Goal: Transaction & Acquisition: Purchase product/service

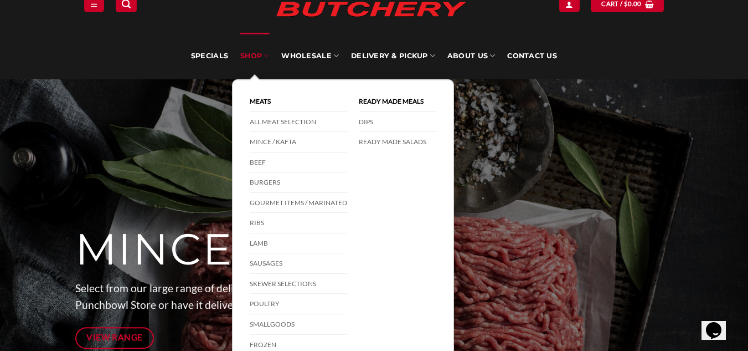
scroll to position [111, 0]
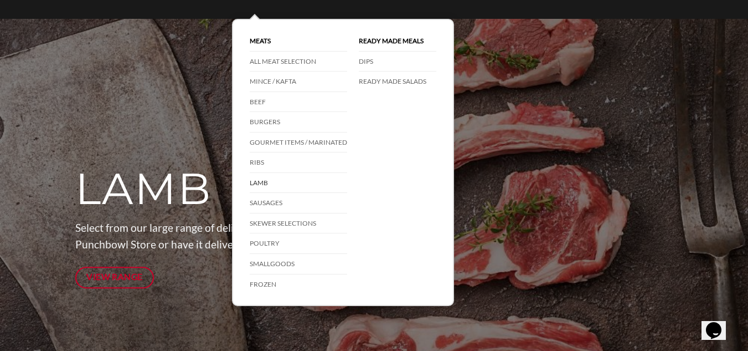
click at [264, 183] on link "Lamb" at bounding box center [299, 183] width 98 height 20
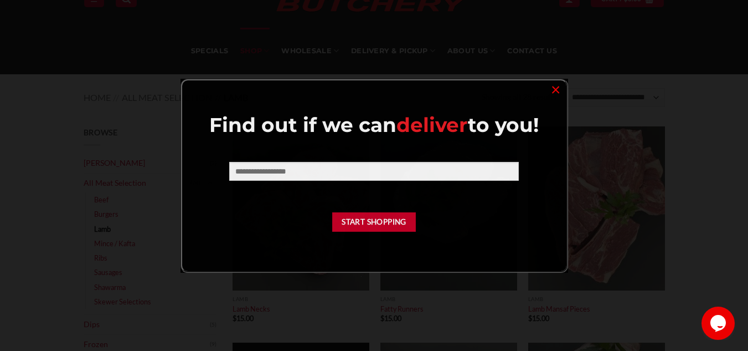
scroll to position [111, 0]
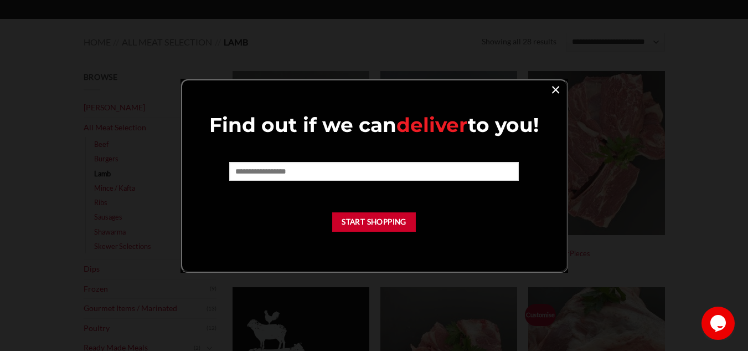
click at [558, 87] on link "×" at bounding box center [556, 88] width 16 height 15
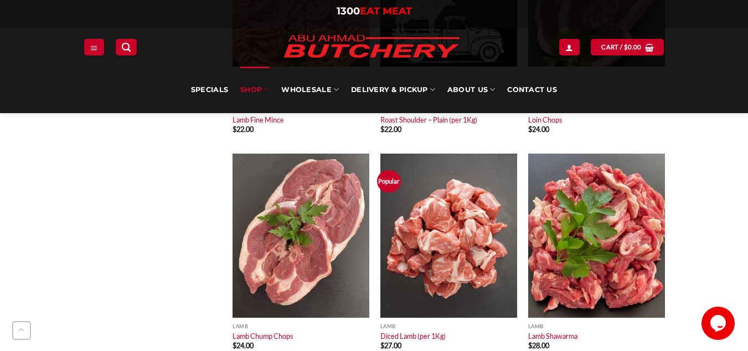
scroll to position [1108, 0]
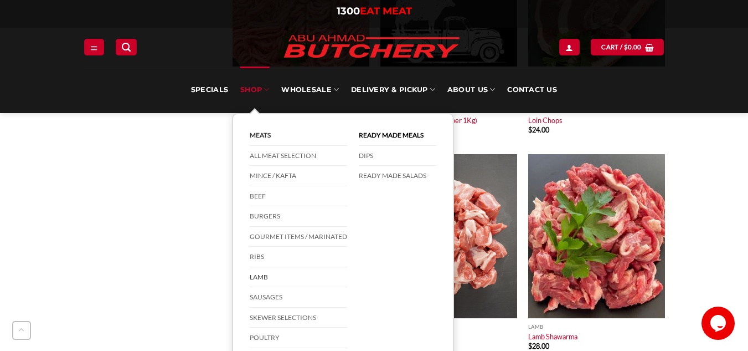
click at [267, 93] on icon at bounding box center [267, 89] width 6 height 11
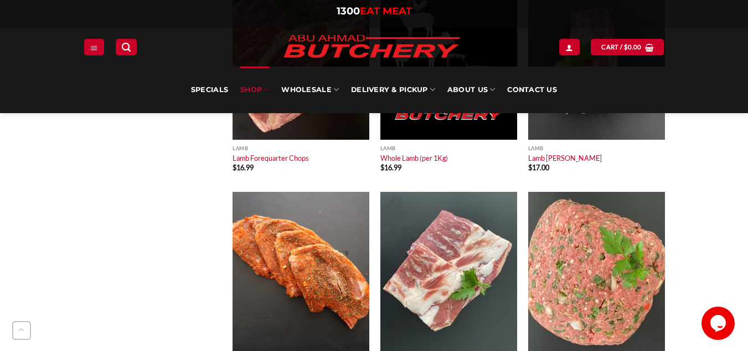
scroll to position [680, 0]
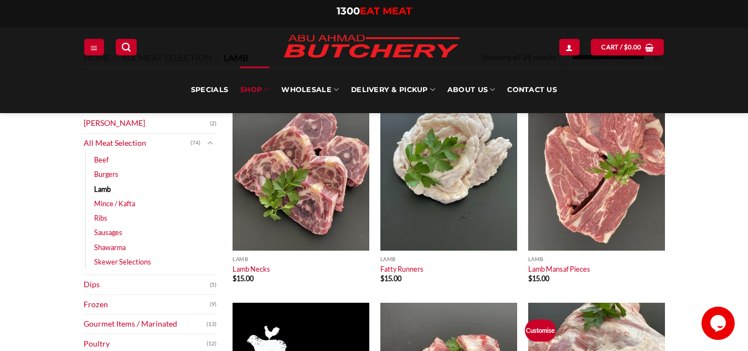
scroll to position [71, 0]
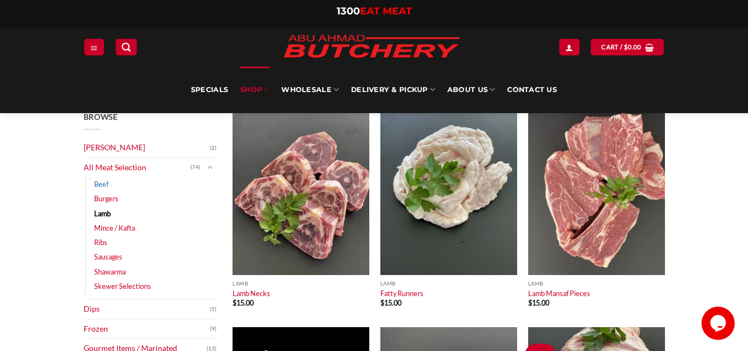
click at [102, 185] on link "Beef" at bounding box center [101, 184] width 14 height 14
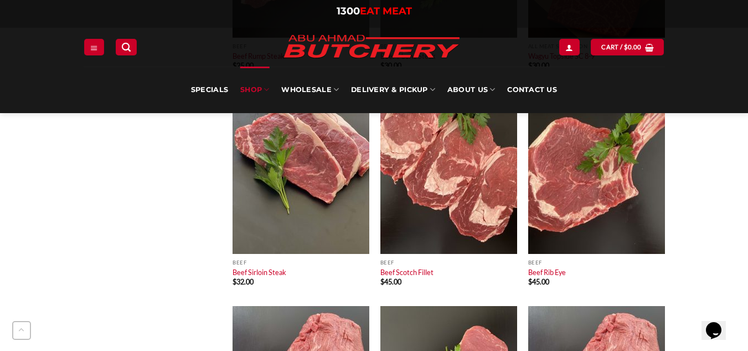
scroll to position [720, 0]
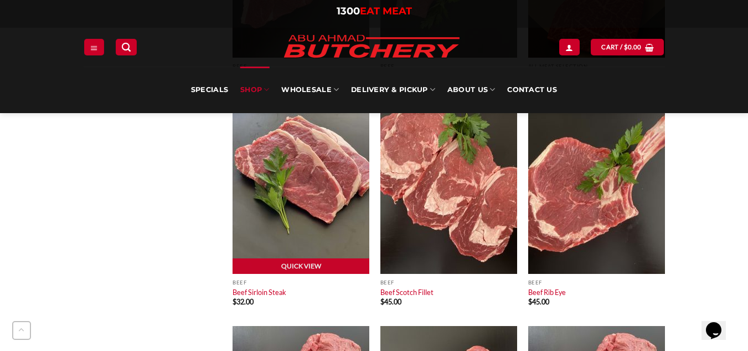
click at [302, 197] on img at bounding box center [301, 192] width 137 height 164
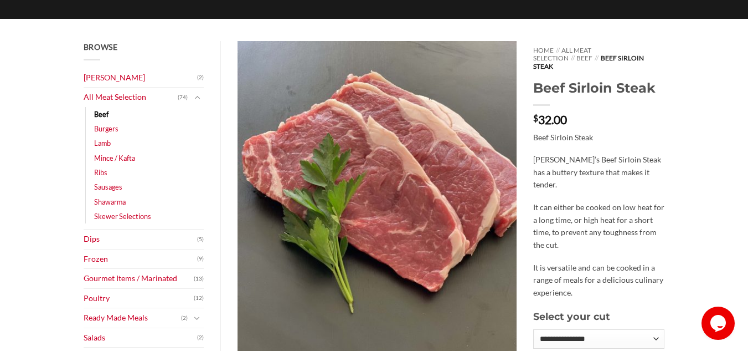
scroll to position [166, 0]
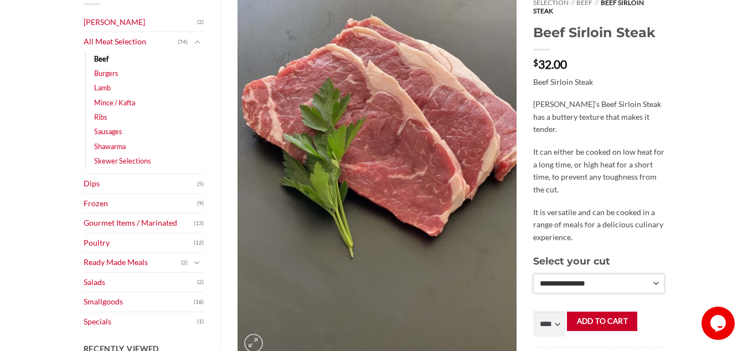
click at [584, 279] on select "**********" at bounding box center [599, 283] width 131 height 19
select select "*"
click at [534, 274] on select "**********" at bounding box center [599, 283] width 131 height 19
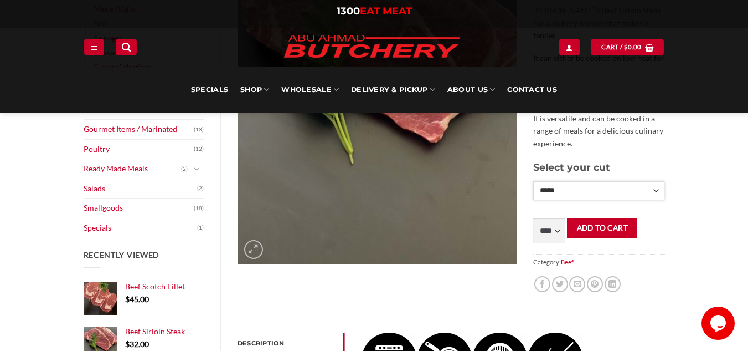
scroll to position [277, 0]
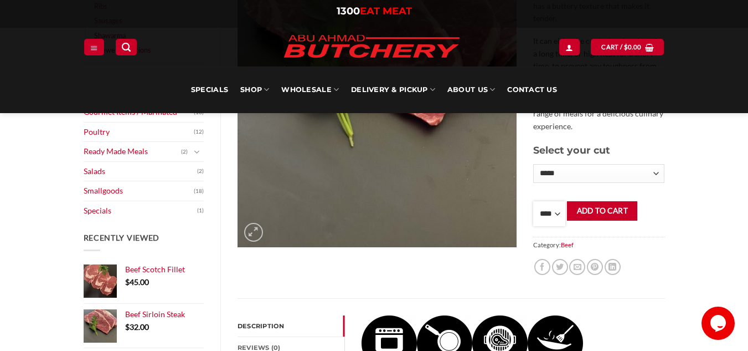
click at [550, 201] on select "**** * *** * *** * *** * *** * *** * *** * *** * *** * *** ** **** ** **** ** *…" at bounding box center [550, 213] width 32 height 25
click at [678, 207] on div "**********" at bounding box center [452, 264] width 462 height 779
click at [624, 164] on select "**********" at bounding box center [599, 173] width 131 height 19
drag, startPoint x: 694, startPoint y: 209, endPoint x: 599, endPoint y: 217, distance: 95.1
click at [694, 209] on div "Browse Abu Ahmad Butchery (2) All Meat Selection (74) Beef (18) Burgers (4) Lam…" at bounding box center [374, 264] width 748 height 823
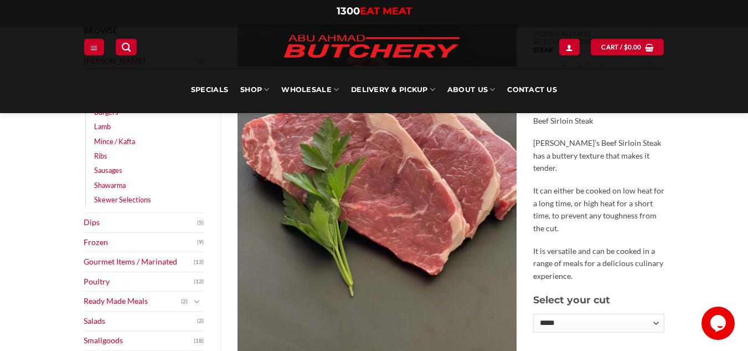
scroll to position [222, 0]
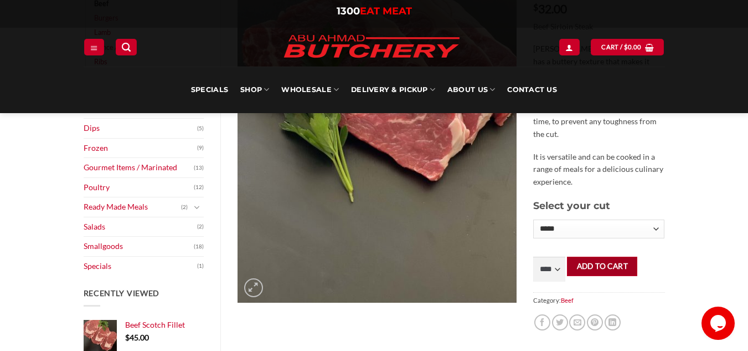
click at [614, 257] on button "Add to cart" at bounding box center [602, 266] width 70 height 19
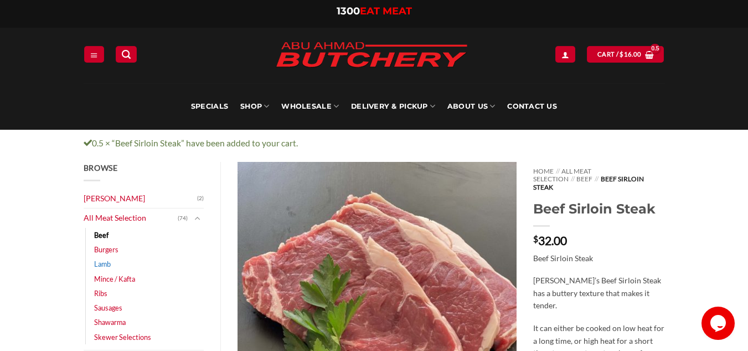
click at [106, 266] on link "Lamb" at bounding box center [102, 264] width 17 height 14
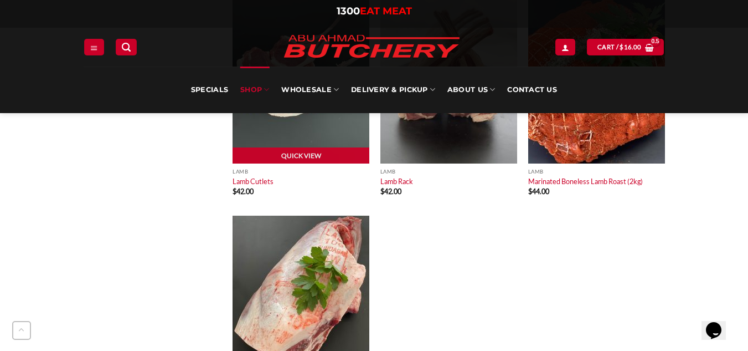
scroll to position [1828, 0]
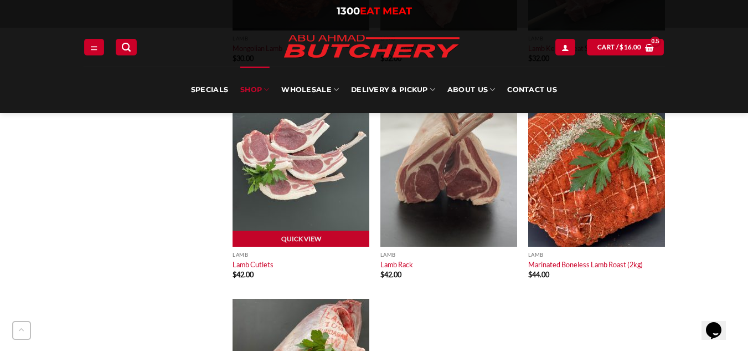
click at [294, 203] on img at bounding box center [301, 165] width 137 height 164
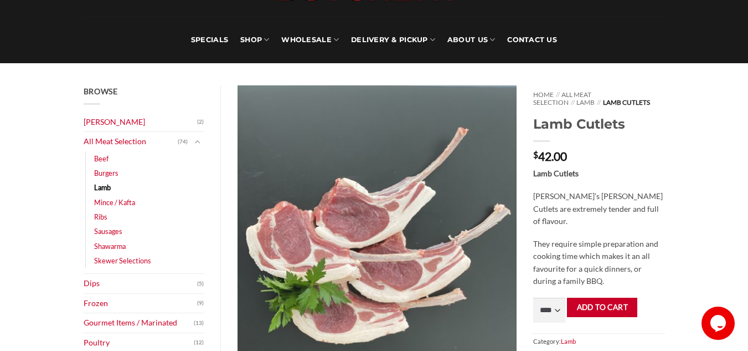
scroll to position [111, 0]
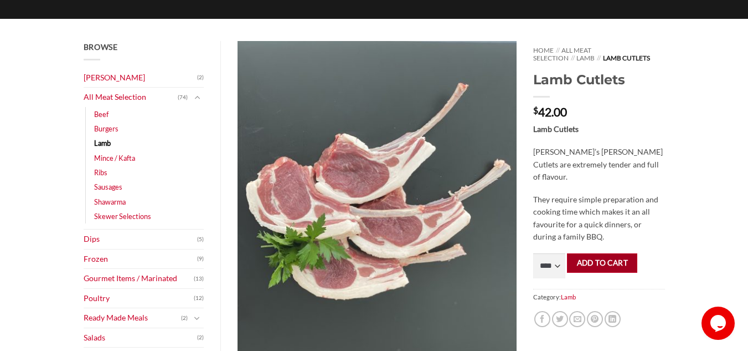
click at [621, 264] on button "Add to cart" at bounding box center [602, 262] width 70 height 19
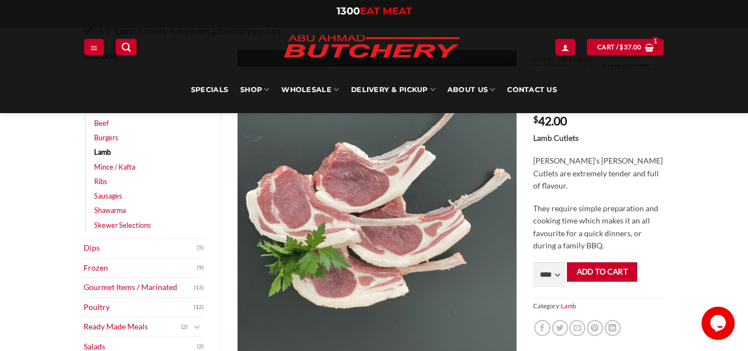
scroll to position [111, 0]
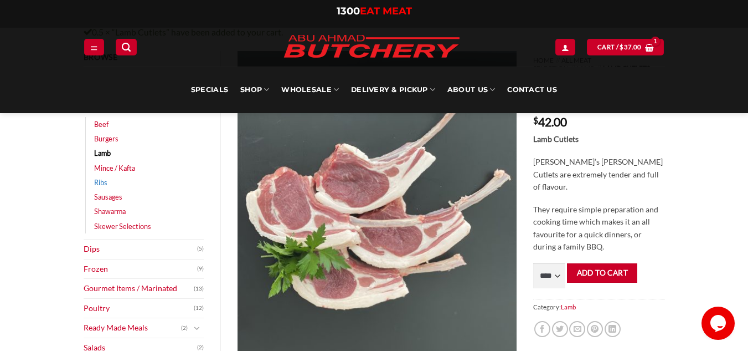
click at [99, 183] on link "Ribs" at bounding box center [100, 182] width 13 height 14
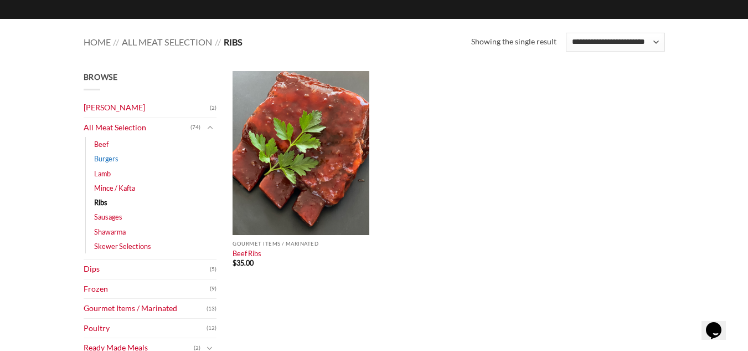
click at [104, 159] on link "Burgers" at bounding box center [106, 158] width 24 height 14
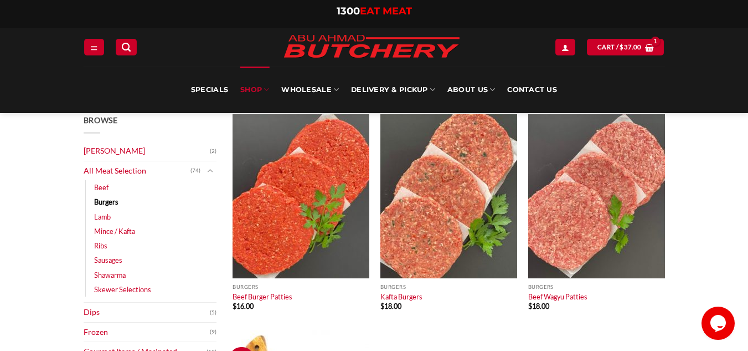
scroll to position [55, 0]
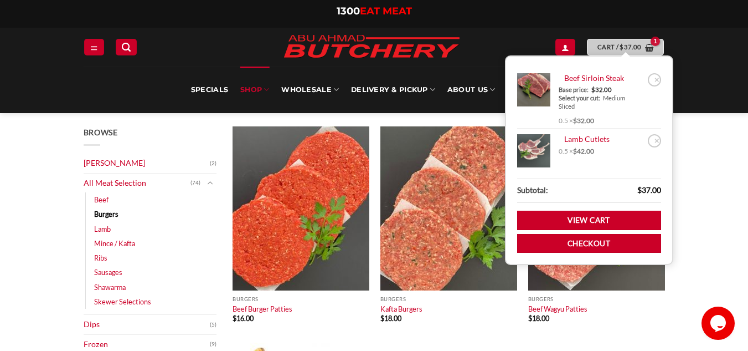
click at [623, 49] on span "$" at bounding box center [622, 47] width 4 height 10
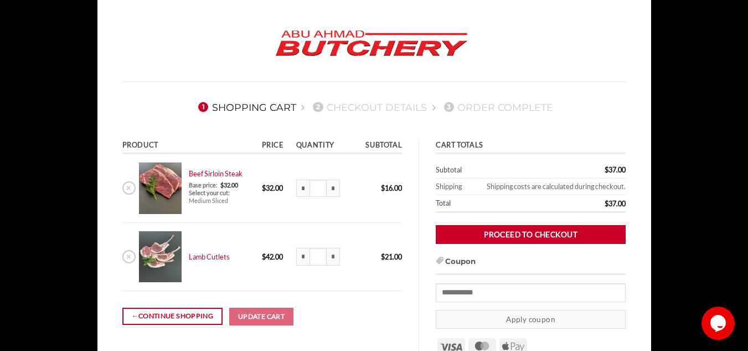
scroll to position [55, 0]
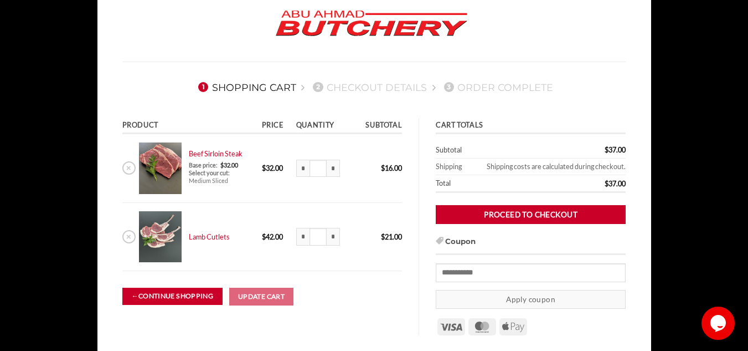
click at [179, 298] on link "← Continue shopping" at bounding box center [172, 296] width 100 height 17
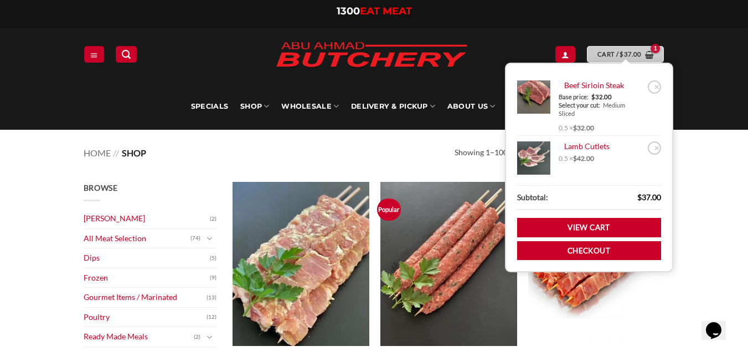
click at [616, 55] on span "Cart / $ 37.00" at bounding box center [620, 54] width 44 height 10
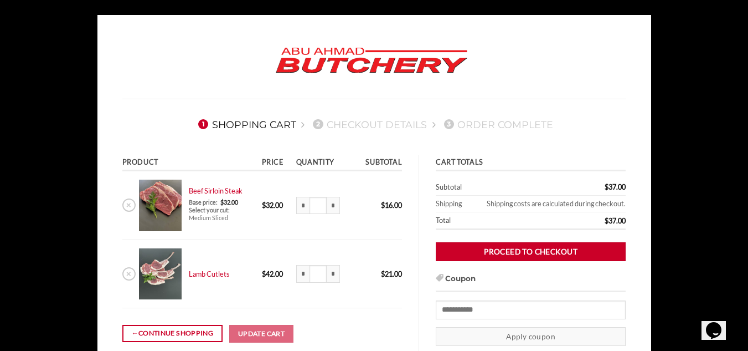
scroll to position [111, 0]
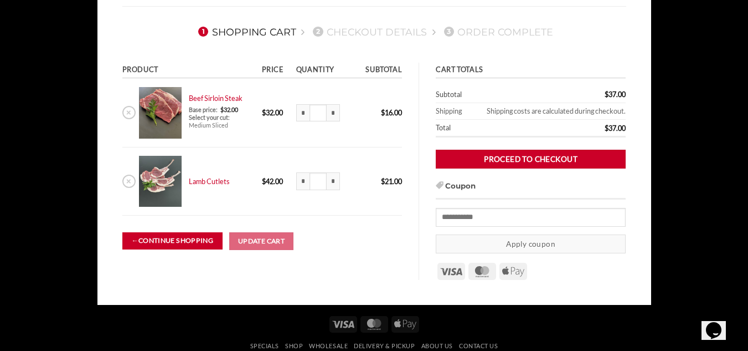
click at [183, 236] on link "← Continue shopping" at bounding box center [172, 240] width 100 height 17
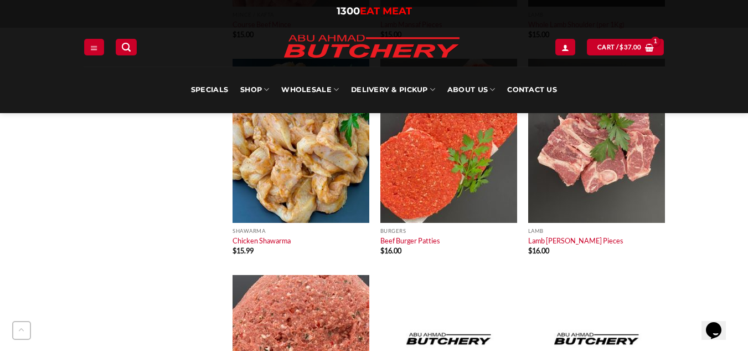
scroll to position [4211, 0]
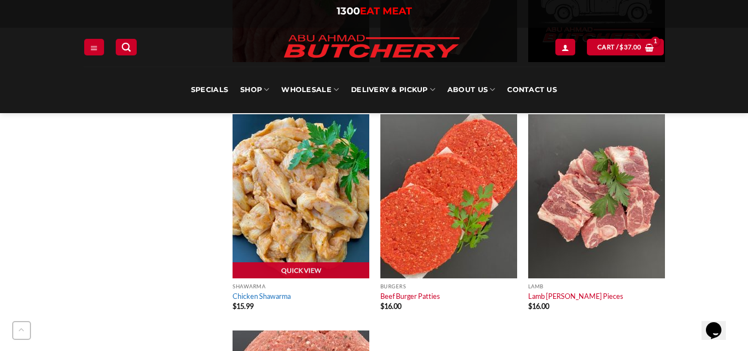
click at [276, 296] on link "Chicken Shawarma" at bounding box center [262, 295] width 58 height 9
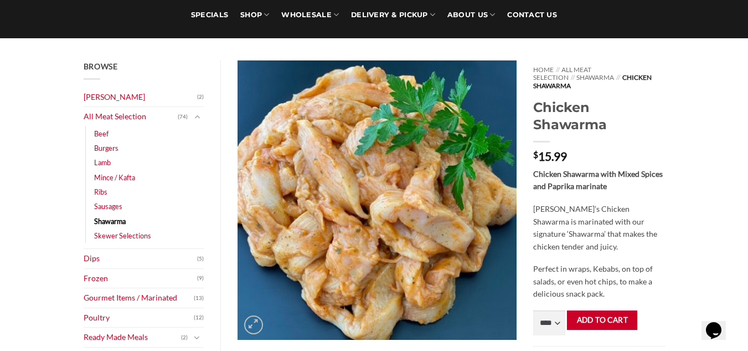
scroll to position [111, 0]
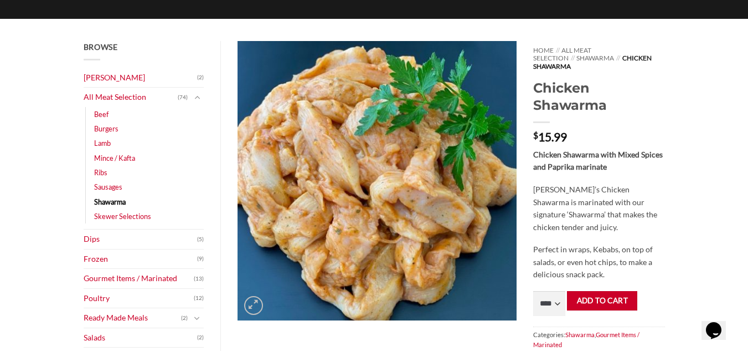
click at [118, 199] on link "Shawarma" at bounding box center [110, 201] width 32 height 14
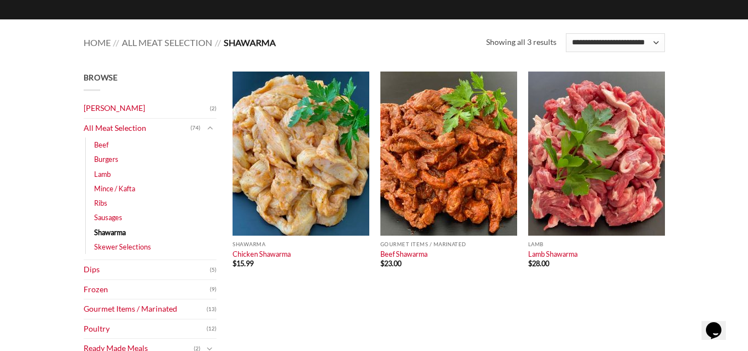
scroll to position [111, 0]
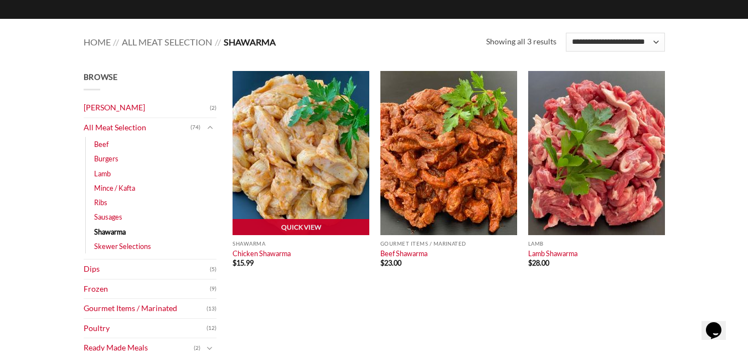
click at [306, 171] on img at bounding box center [301, 153] width 137 height 164
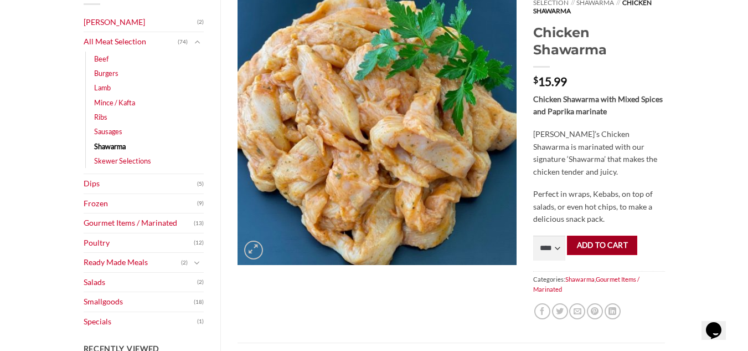
click at [625, 239] on button "Add to cart" at bounding box center [602, 244] width 70 height 19
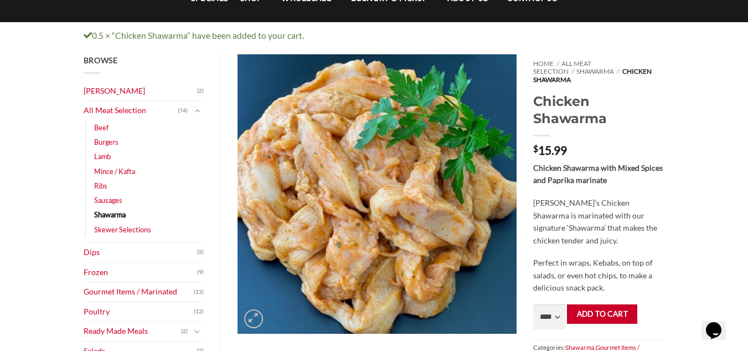
scroll to position [111, 0]
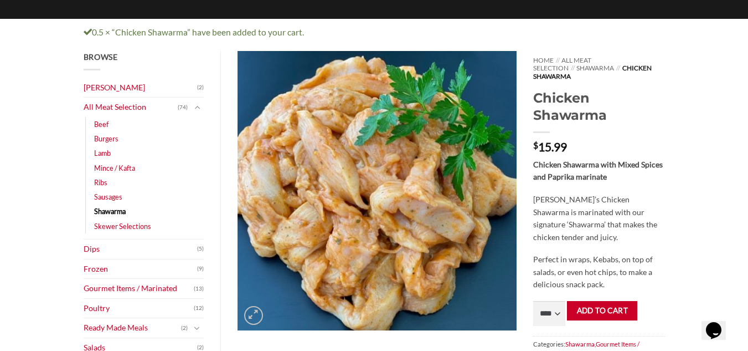
click at [113, 213] on link "Shawarma" at bounding box center [110, 211] width 32 height 14
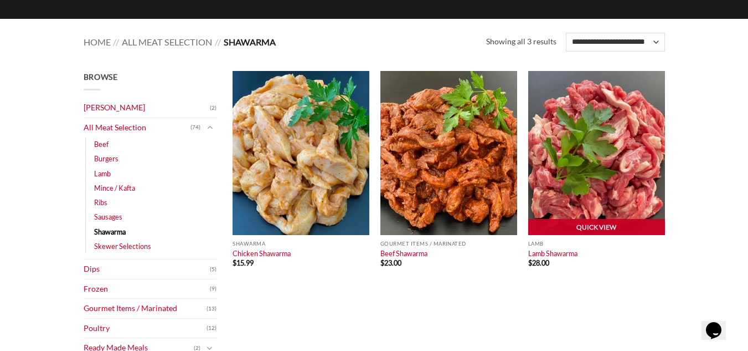
click at [613, 192] on img at bounding box center [597, 153] width 137 height 164
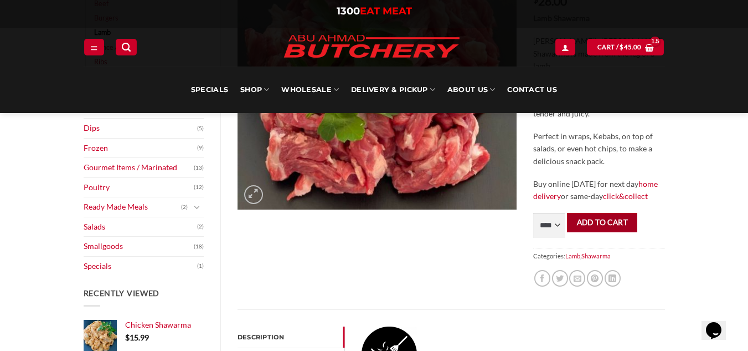
click at [624, 224] on button "Add to cart" at bounding box center [602, 222] width 70 height 19
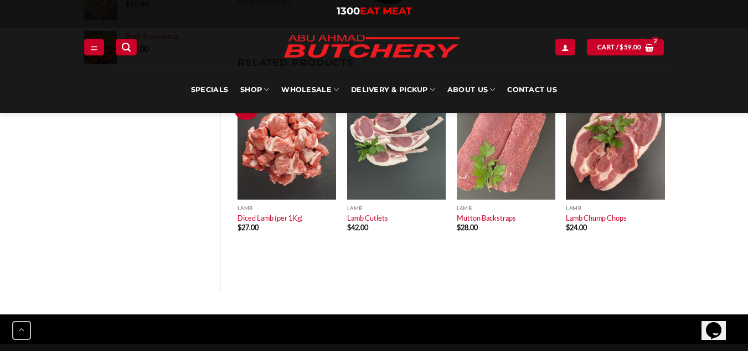
scroll to position [554, 0]
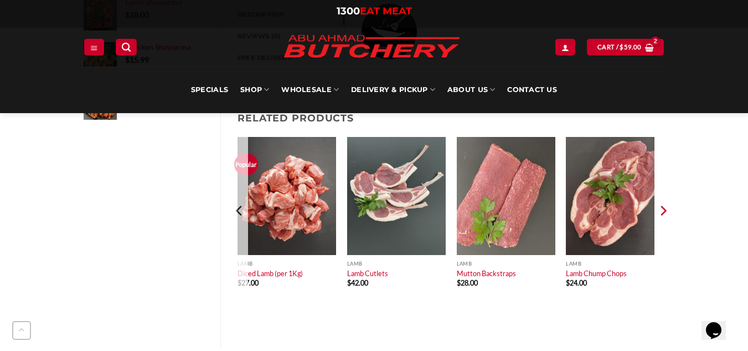
click at [666, 218] on icon "Next" at bounding box center [663, 210] width 17 height 17
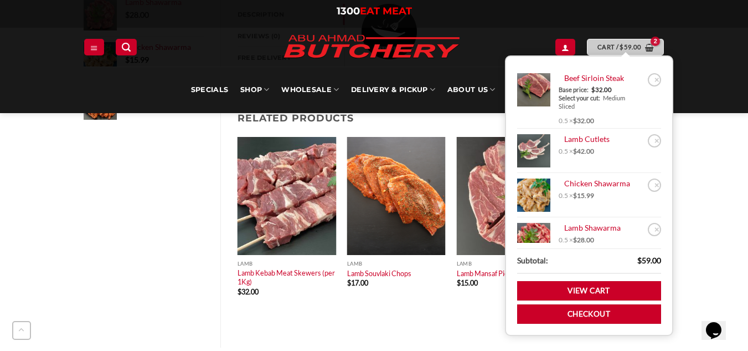
click at [627, 43] on span "$ 59.00" at bounding box center [631, 47] width 22 height 10
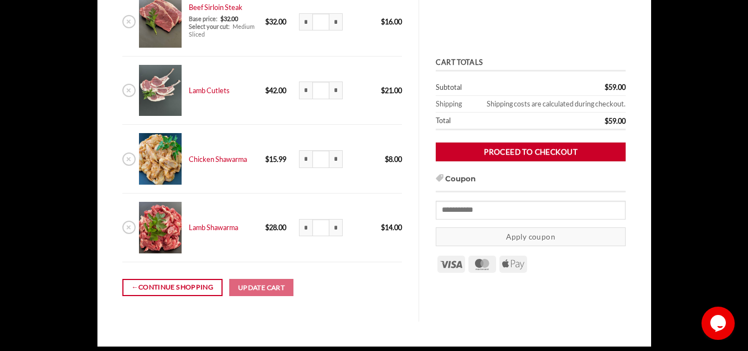
scroll to position [222, 0]
